Goal: Task Accomplishment & Management: Complete application form

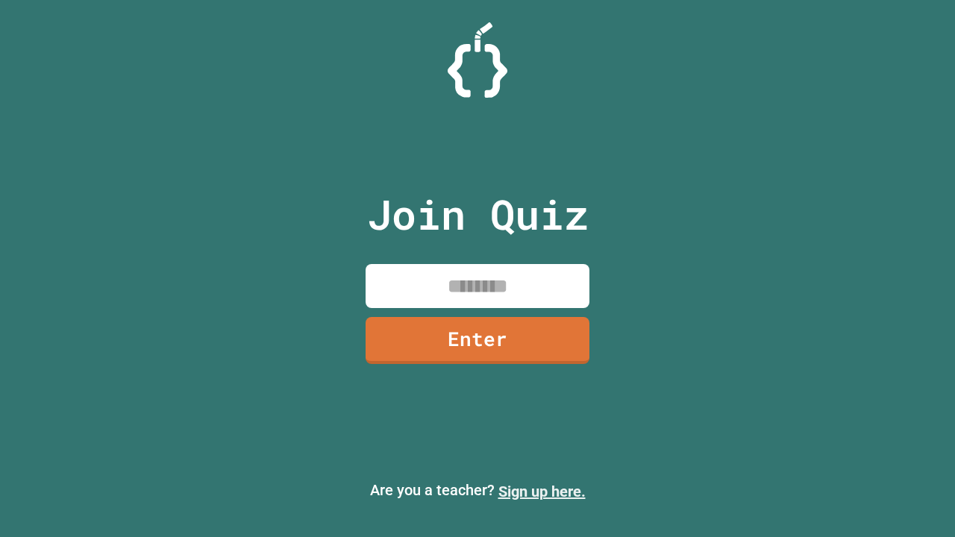
click at [542, 492] on link "Sign up here." at bounding box center [542, 492] width 87 height 18
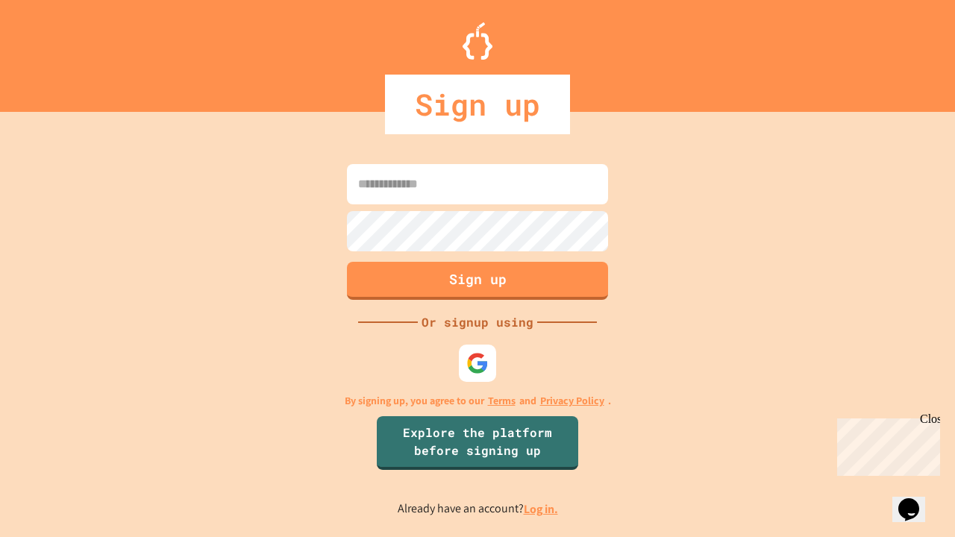
click at [542, 509] on link "Log in." at bounding box center [541, 510] width 34 height 16
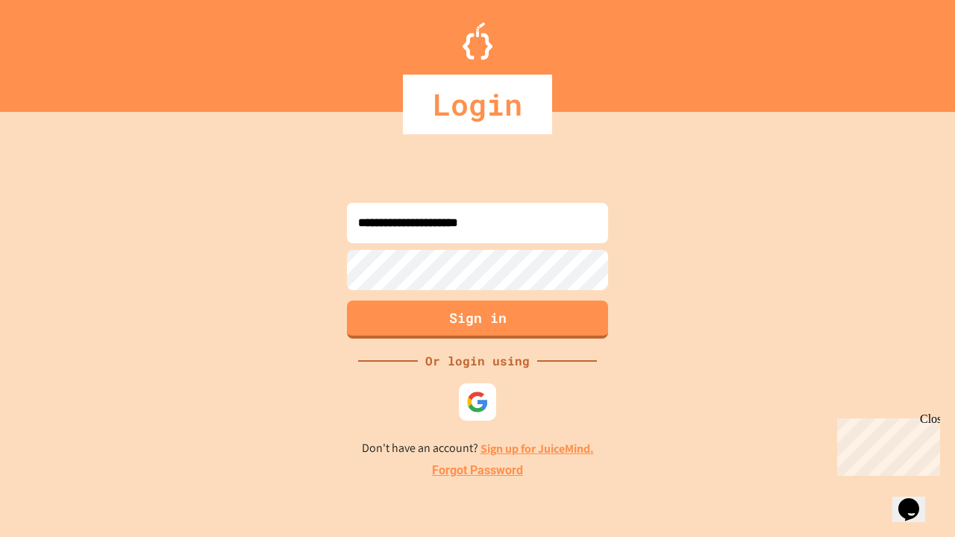
type input "**********"
